Goal: Entertainment & Leisure: Consume media (video, audio)

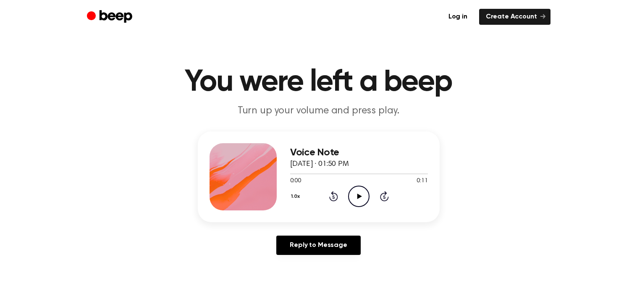
click at [351, 192] on icon "Play Audio" at bounding box center [358, 196] width 21 height 21
click at [357, 198] on icon "Play Audio" at bounding box center [358, 196] width 21 height 21
click at [358, 197] on icon at bounding box center [359, 196] width 5 height 5
click at [359, 190] on icon "Play Audio" at bounding box center [358, 196] width 21 height 21
click at [329, 112] on p "Turn up your volume and press play." at bounding box center [318, 111] width 322 height 14
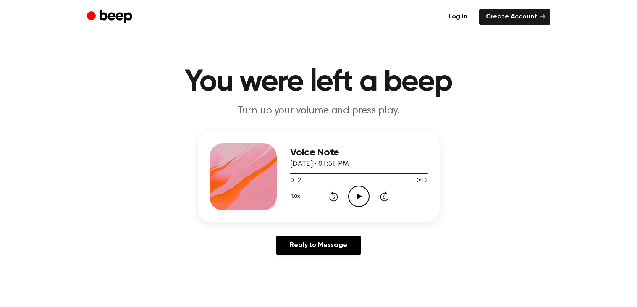
click at [367, 193] on icon "Play Audio" at bounding box center [358, 196] width 21 height 21
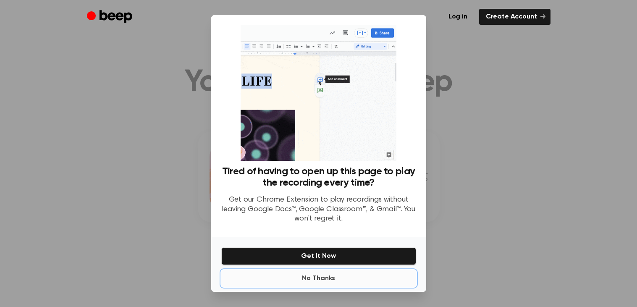
click at [320, 277] on button "No Thanks" at bounding box center [318, 278] width 195 height 17
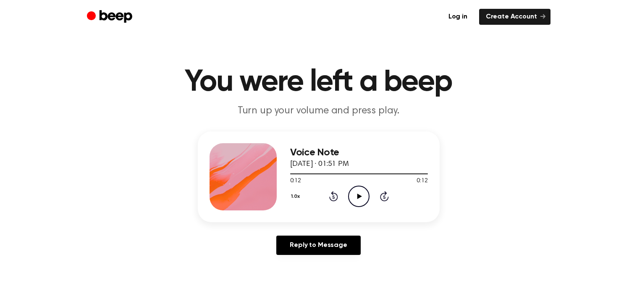
click at [353, 199] on icon "Play Audio" at bounding box center [358, 196] width 21 height 21
drag, startPoint x: 347, startPoint y: 191, endPoint x: 378, endPoint y: 199, distance: 32.1
click at [376, 199] on div "1.0x Rewind 5 seconds Play Audio Skip 5 seconds" at bounding box center [359, 196] width 138 height 21
click at [361, 192] on icon "Play Audio" at bounding box center [358, 196] width 21 height 21
click at [364, 191] on icon "Play Audio" at bounding box center [358, 196] width 21 height 21
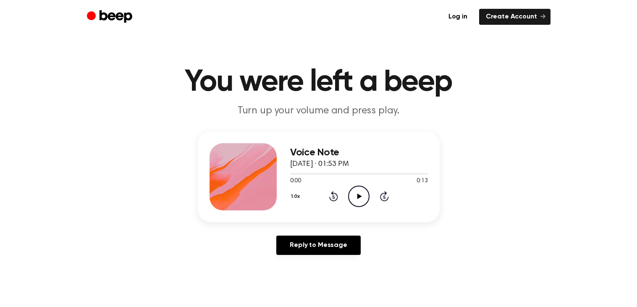
click at [360, 186] on icon "Play Audio" at bounding box center [358, 196] width 21 height 21
click at [355, 194] on icon "Play Audio" at bounding box center [358, 196] width 21 height 21
click at [361, 195] on icon "Play Audio" at bounding box center [358, 196] width 21 height 21
click at [366, 195] on icon "Play Audio" at bounding box center [358, 196] width 21 height 21
click at [362, 199] on icon "Play Audio" at bounding box center [358, 196] width 21 height 21
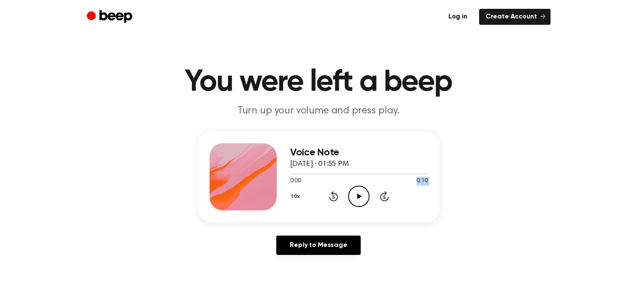
click at [351, 184] on div "Voice Note [DATE] · 01:55 PM 0:00 0:10 Your browser does not support the [objec…" at bounding box center [359, 176] width 138 height 67
click at [353, 186] on icon "Play Audio" at bounding box center [358, 196] width 21 height 21
drag, startPoint x: 437, startPoint y: 172, endPoint x: 502, endPoint y: 176, distance: 65.2
click at [496, 186] on div "Voice Note August 14, 2022 · 01:56 PM 0:00 0:10 Your browser does not support t…" at bounding box center [318, 196] width 617 height 130
click at [353, 191] on icon "Play Audio" at bounding box center [358, 196] width 21 height 21
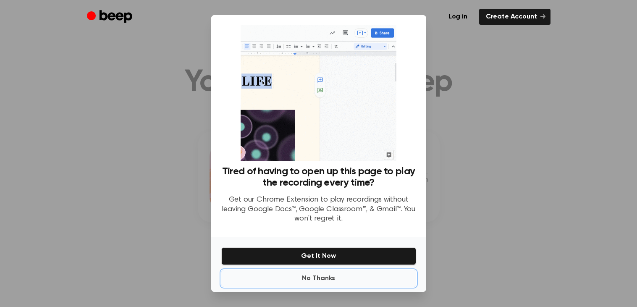
click at [340, 277] on button "No Thanks" at bounding box center [318, 278] width 195 height 17
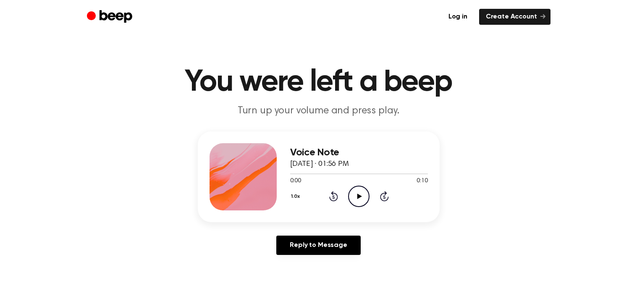
click at [356, 204] on icon "Play Audio" at bounding box center [358, 196] width 21 height 21
click at [354, 188] on icon "Play Audio" at bounding box center [358, 196] width 21 height 21
